Goal: Task Accomplishment & Management: Use online tool/utility

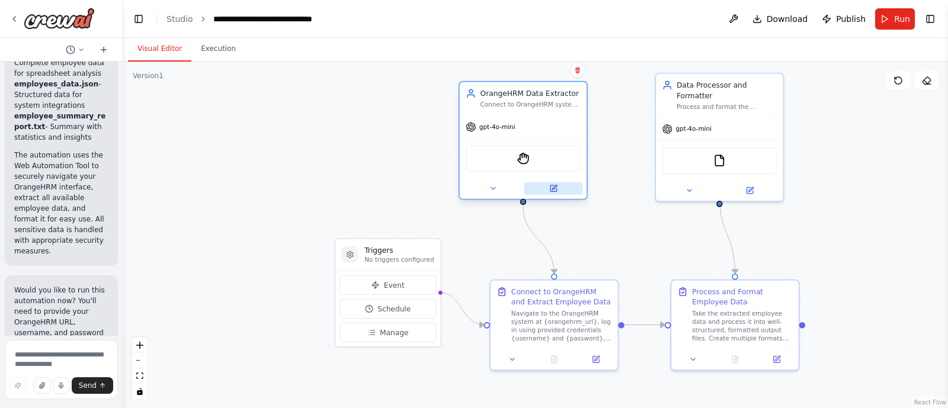
click at [557, 188] on button at bounding box center [553, 188] width 59 height 12
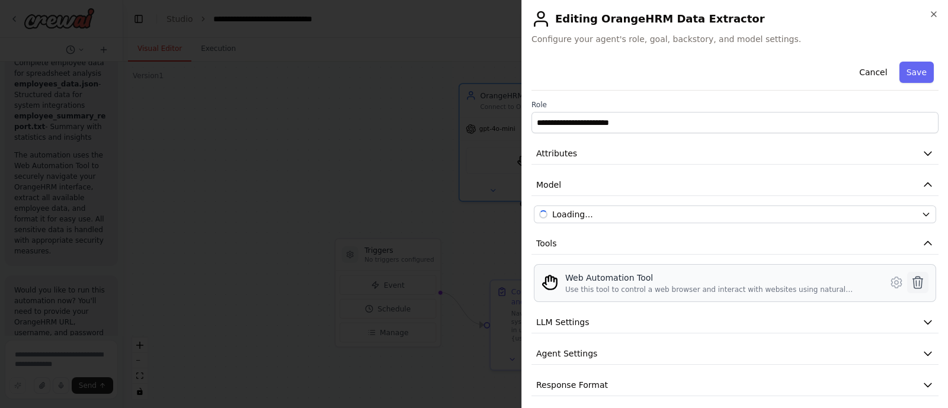
click at [907, 278] on button at bounding box center [917, 282] width 21 height 21
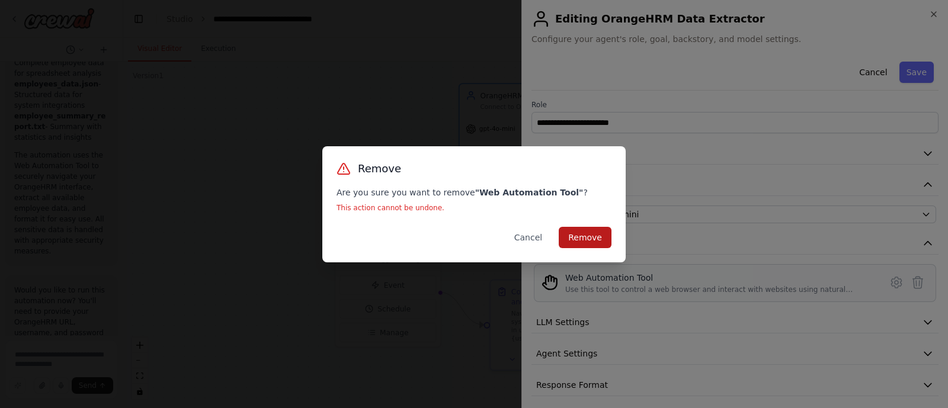
click at [592, 233] on button "Remove" at bounding box center [584, 237] width 53 height 21
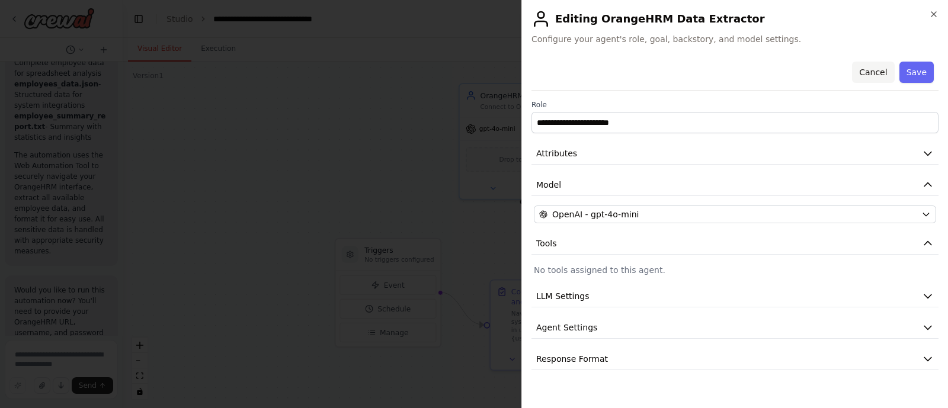
click at [883, 76] on button "Cancel" at bounding box center [873, 72] width 42 height 21
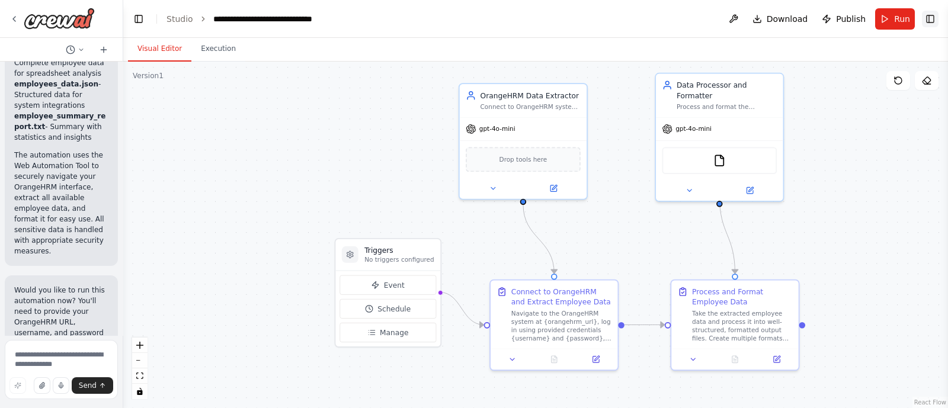
click at [926, 19] on button "Toggle Right Sidebar" at bounding box center [929, 19] width 17 height 17
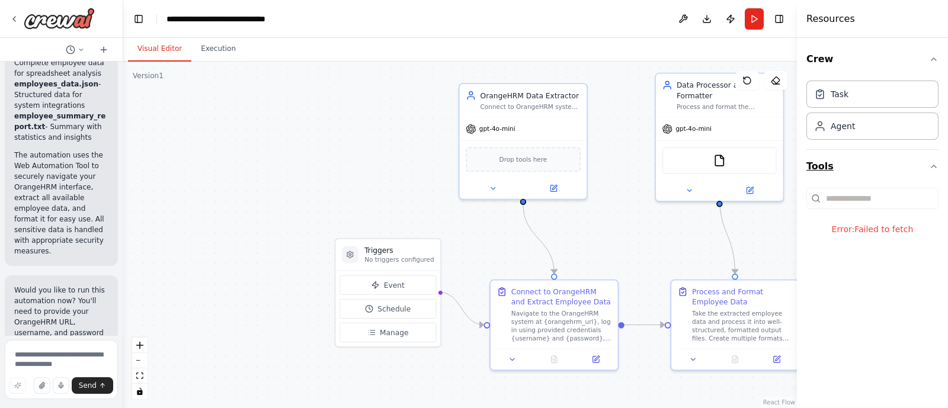
click at [934, 165] on icon "button" at bounding box center [933, 166] width 5 height 2
click at [934, 165] on icon "button" at bounding box center [933, 166] width 9 height 9
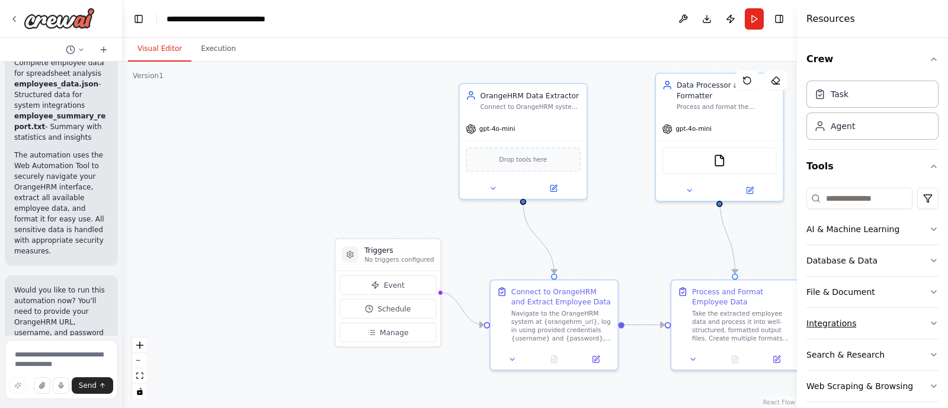
click at [823, 323] on div "Integrations" at bounding box center [831, 323] width 50 height 12
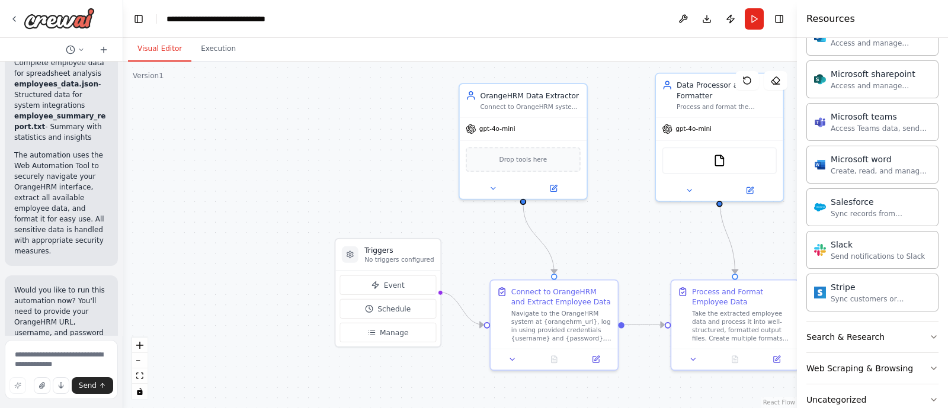
scroll to position [752, 0]
click at [820, 371] on button "Web Scraping & Browsing" at bounding box center [872, 369] width 132 height 31
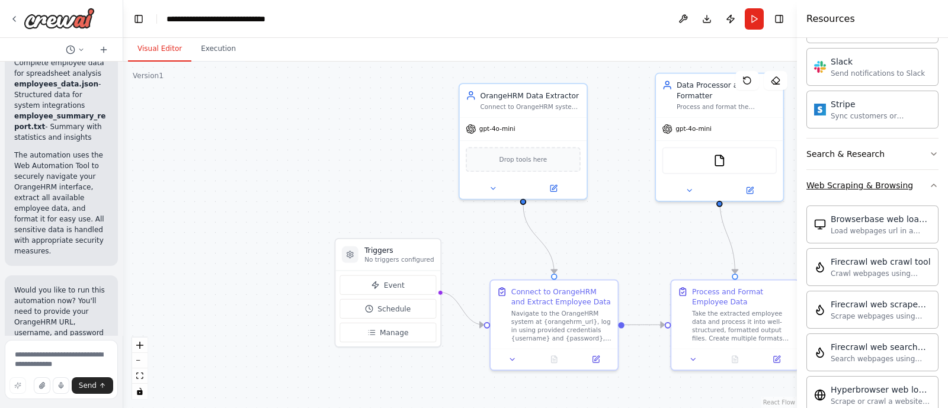
scroll to position [936, 0]
click at [551, 185] on icon at bounding box center [553, 188] width 6 height 6
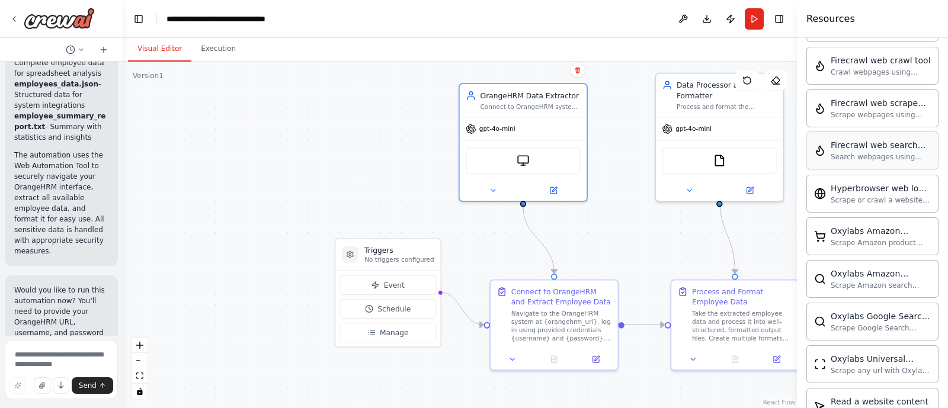
scroll to position [1138, 0]
